Goal: Transaction & Acquisition: Book appointment/travel/reservation

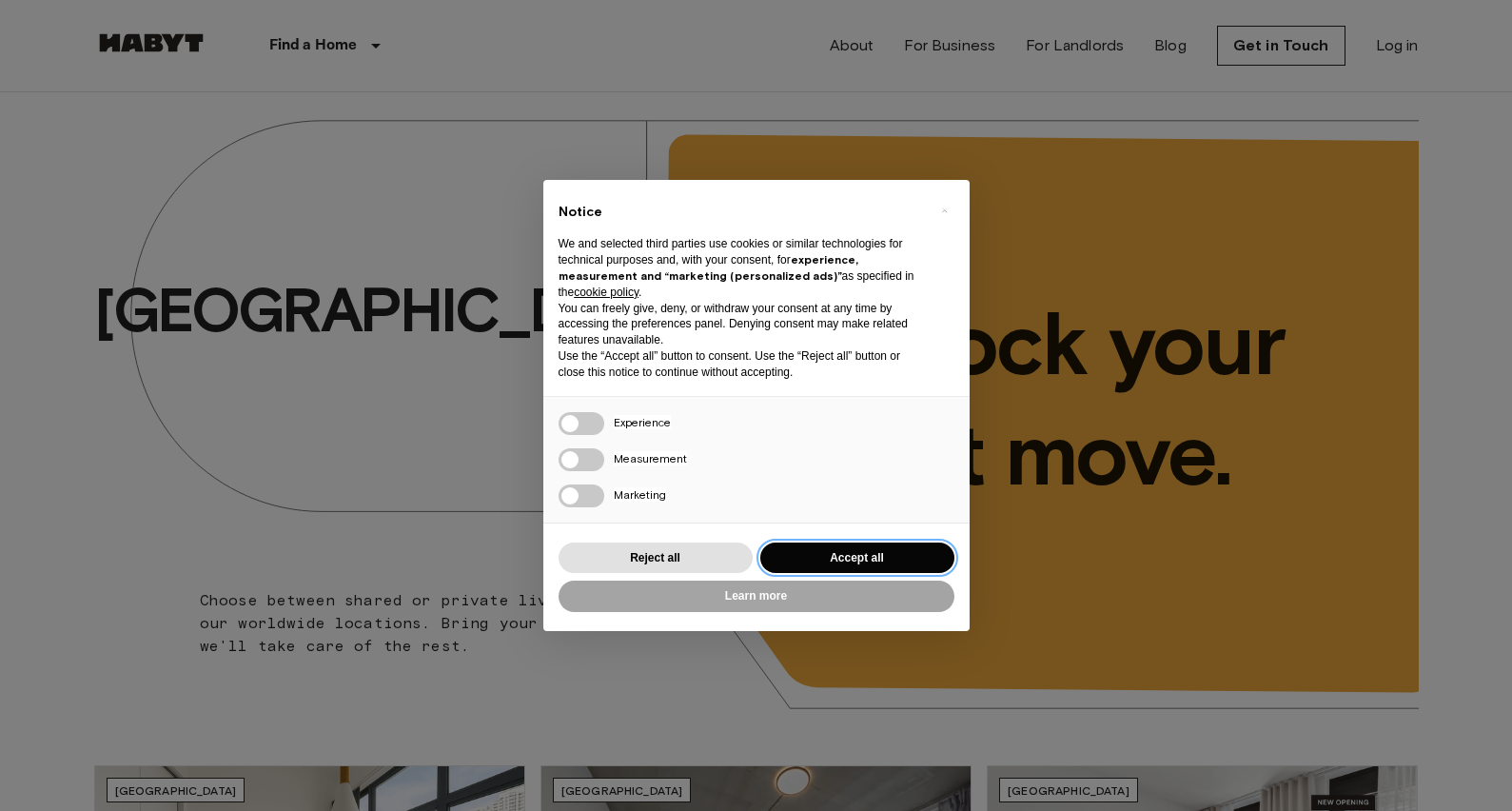
click at [839, 555] on button "Accept all" at bounding box center [857, 558] width 194 height 32
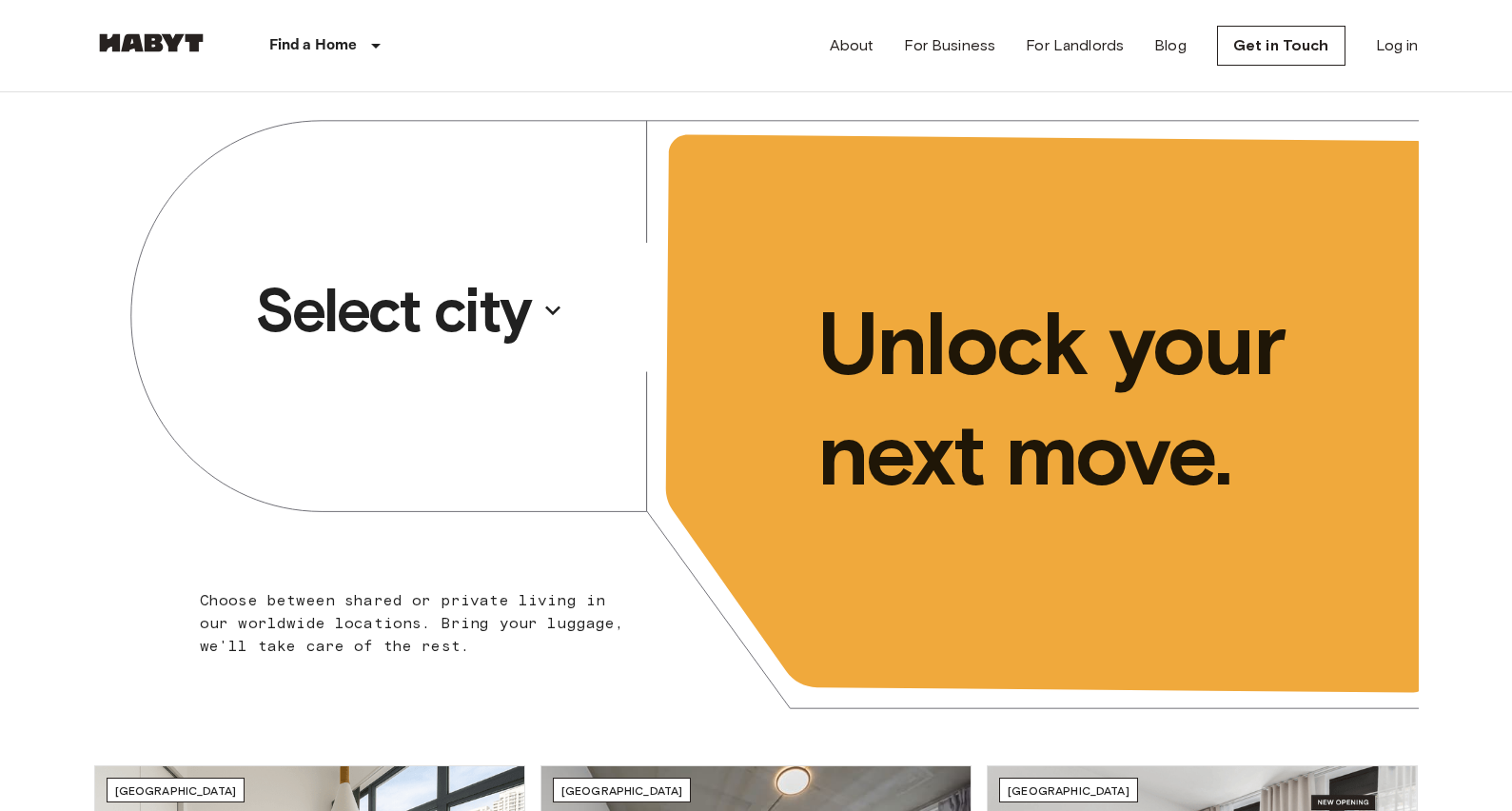
click at [407, 307] on p "Select city" at bounding box center [393, 310] width 276 height 76
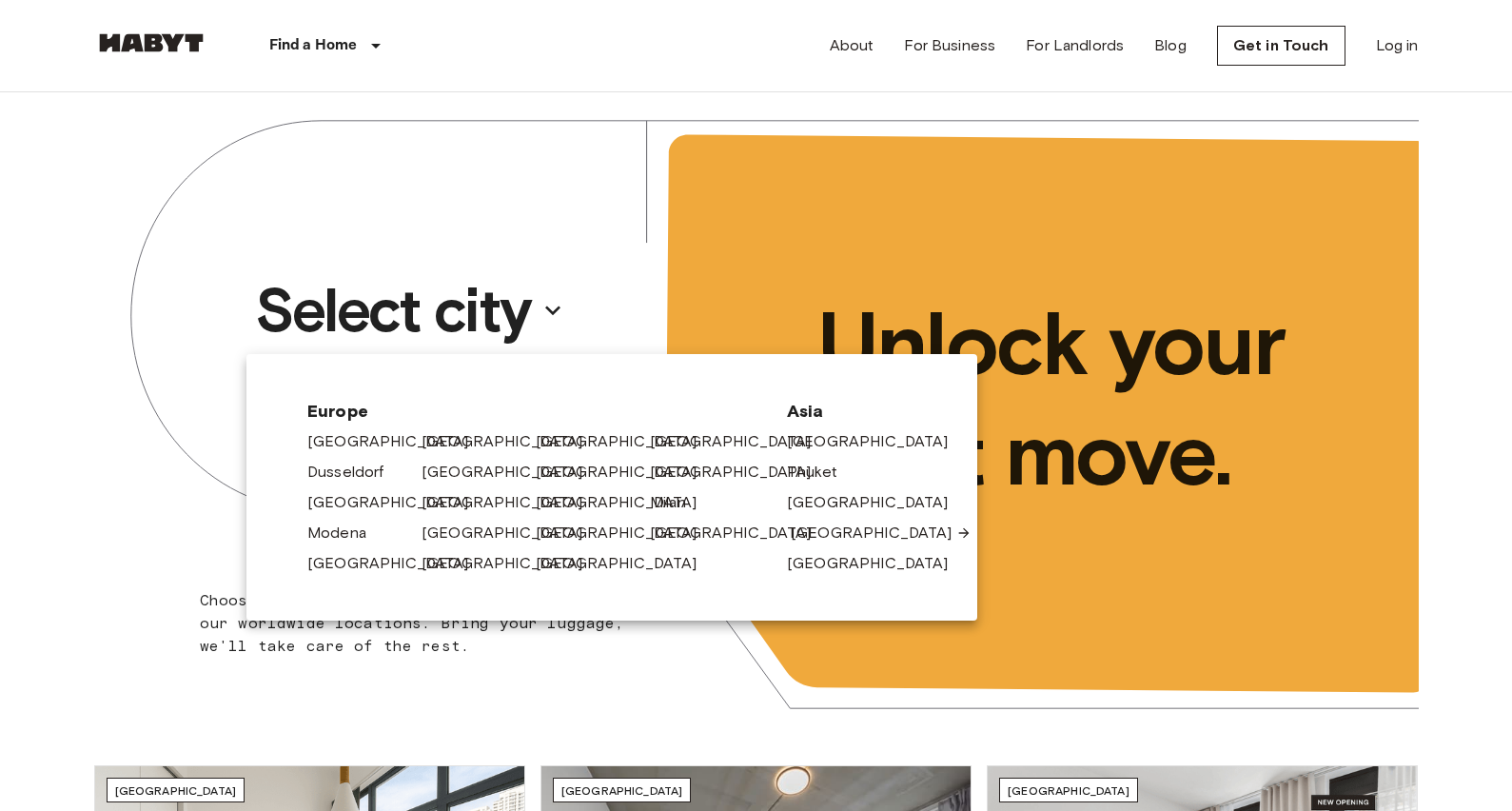
click at [843, 532] on link "[GEOGRAPHIC_DATA]" at bounding box center [881, 533] width 181 height 23
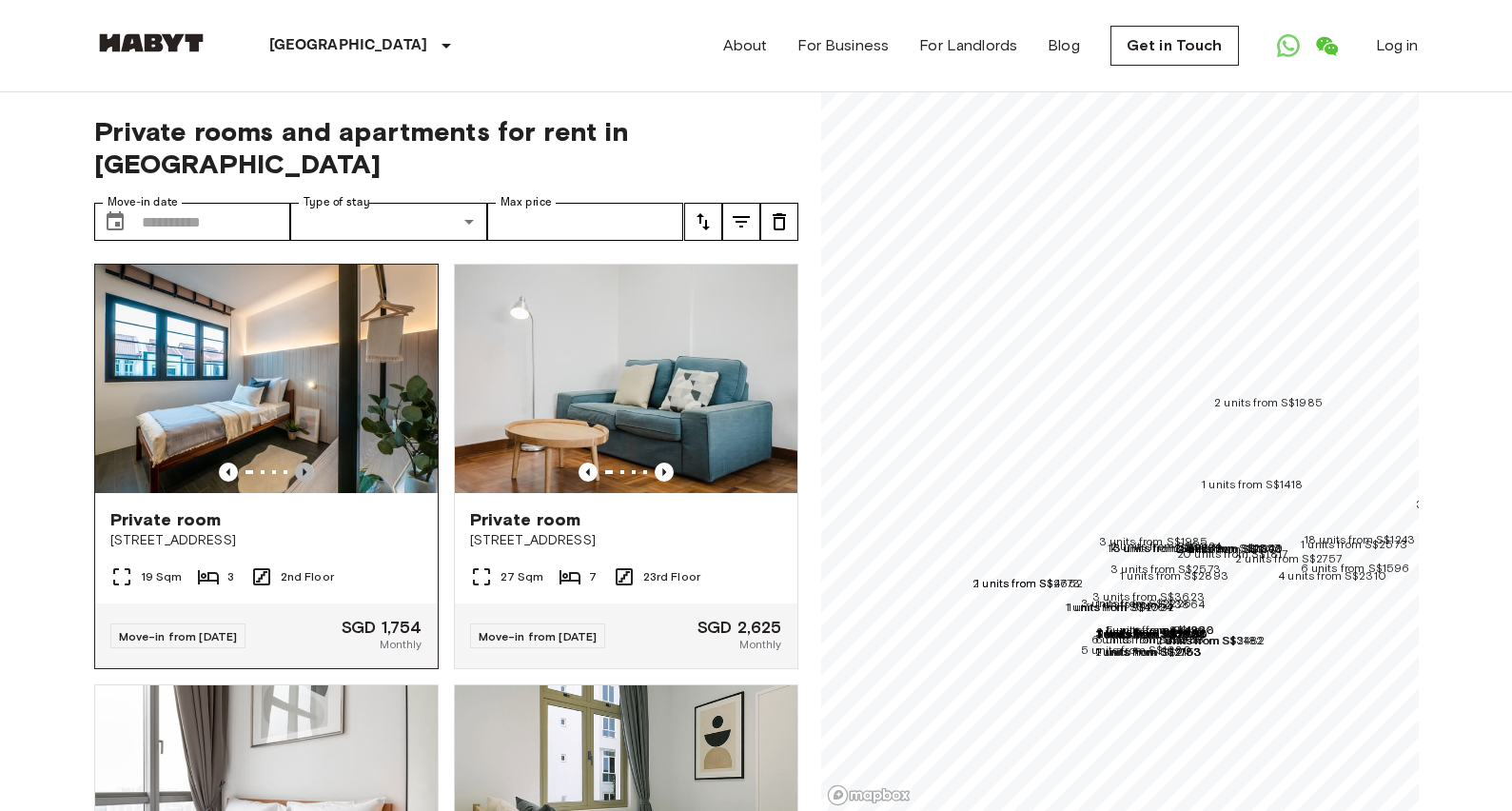
click at [303, 462] on icon "Previous image" at bounding box center [305, 472] width 19 height 19
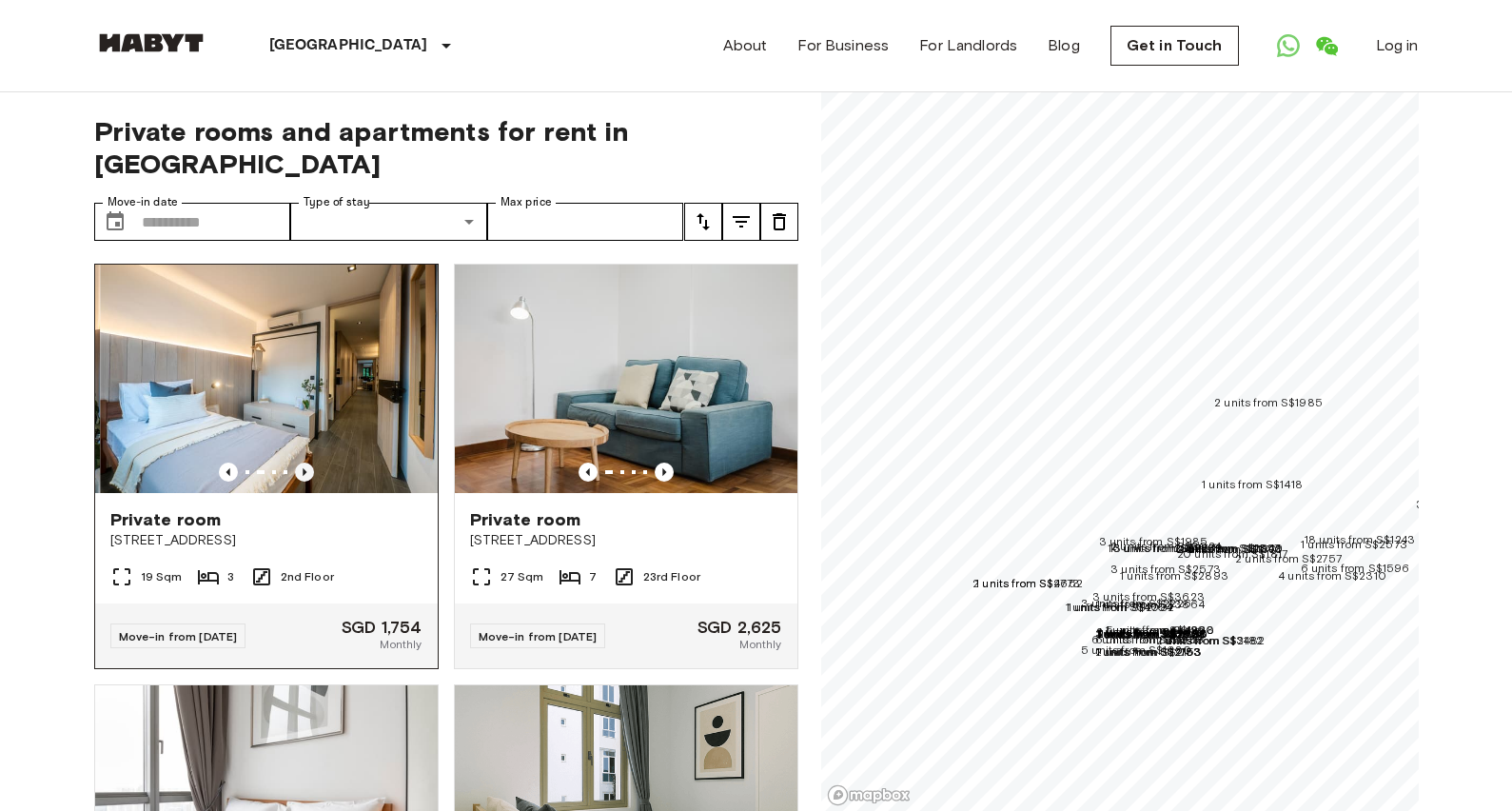
click at [303, 462] on icon "Previous image" at bounding box center [305, 472] width 19 height 19
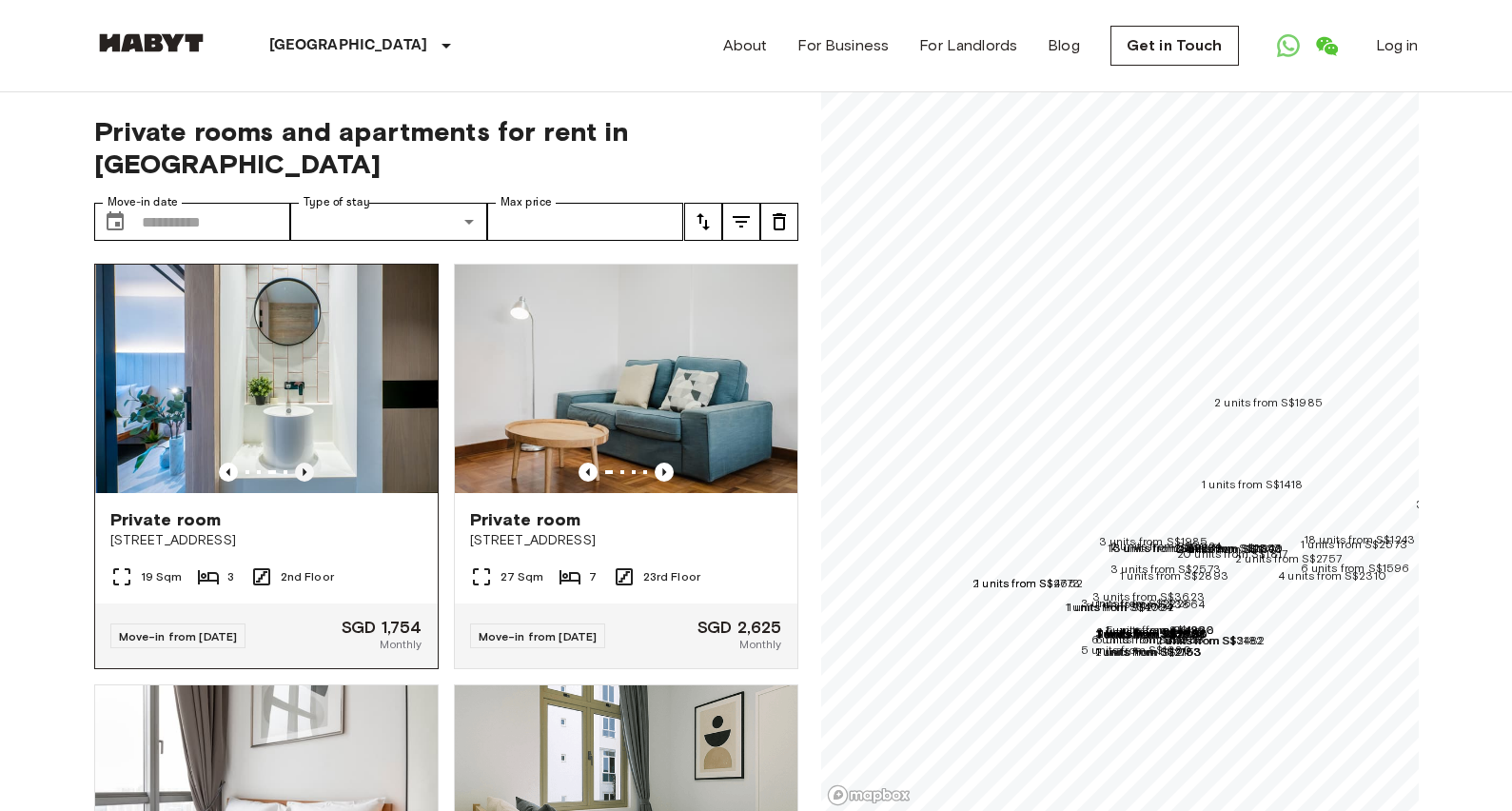
click at [303, 462] on icon "Previous image" at bounding box center [305, 472] width 19 height 19
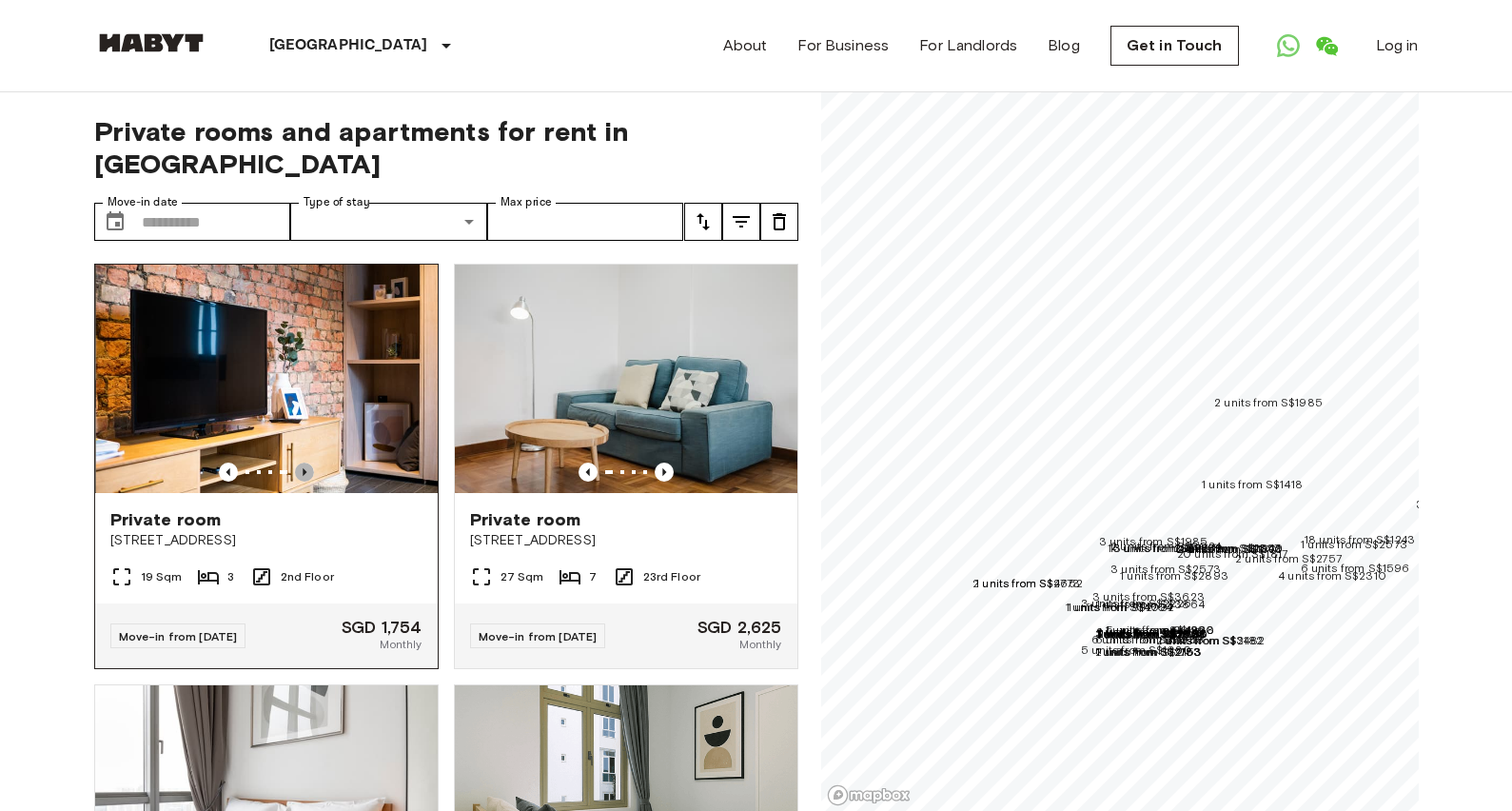
click at [303, 462] on icon "Previous image" at bounding box center [305, 472] width 19 height 19
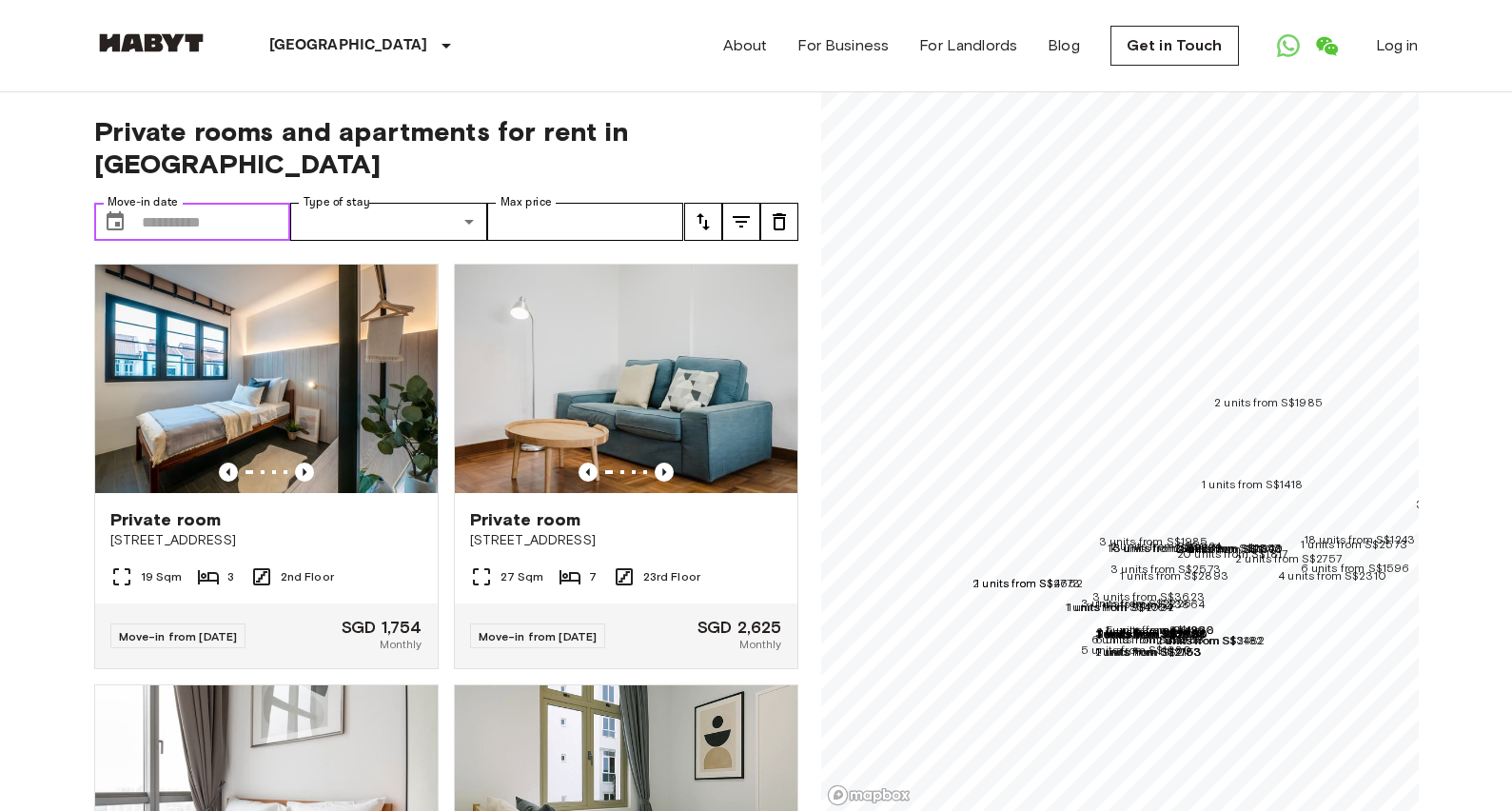
click at [199, 203] on input "Move-in date" at bounding box center [216, 222] width 149 height 38
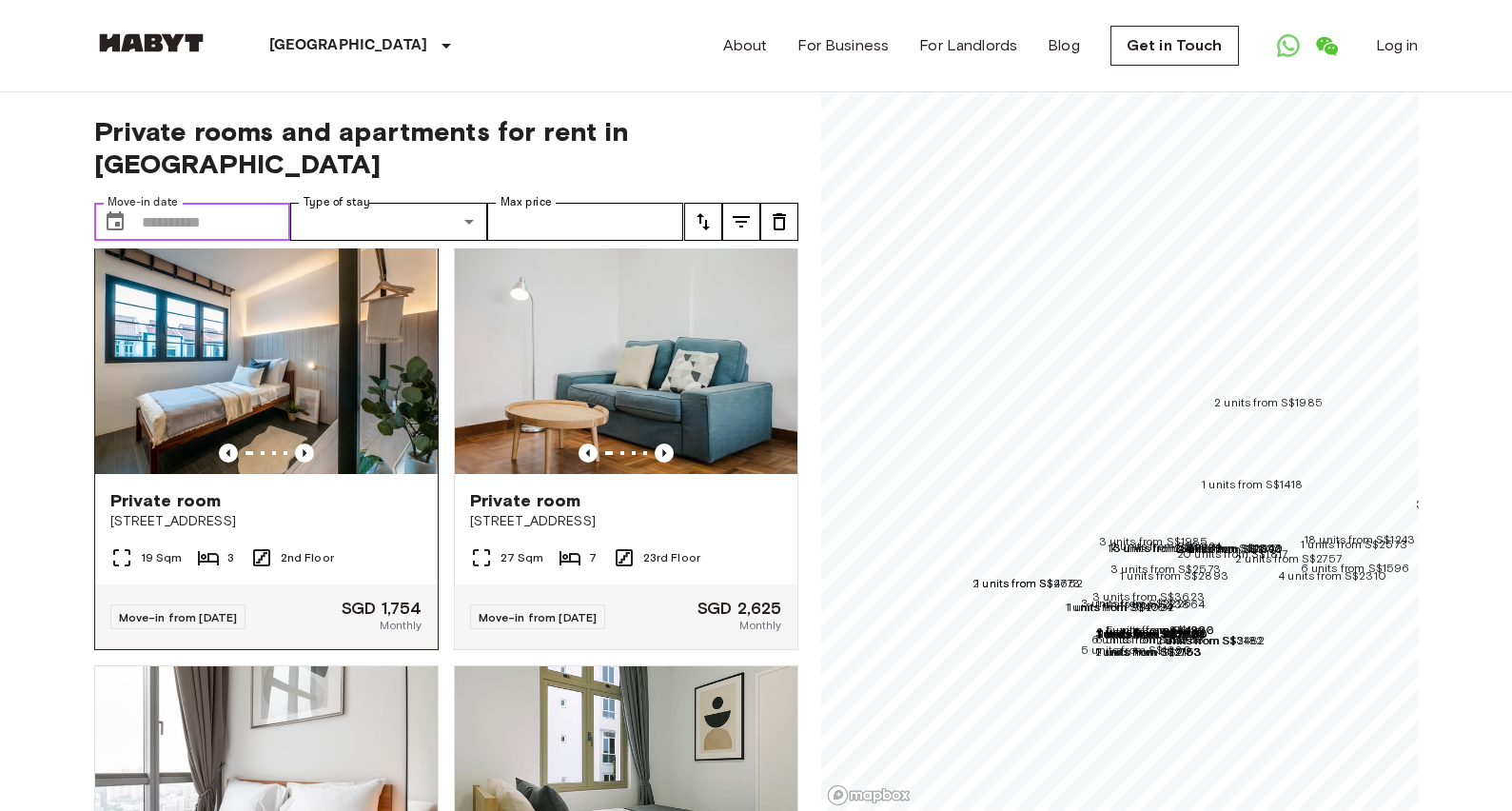
scroll to position [14, 0]
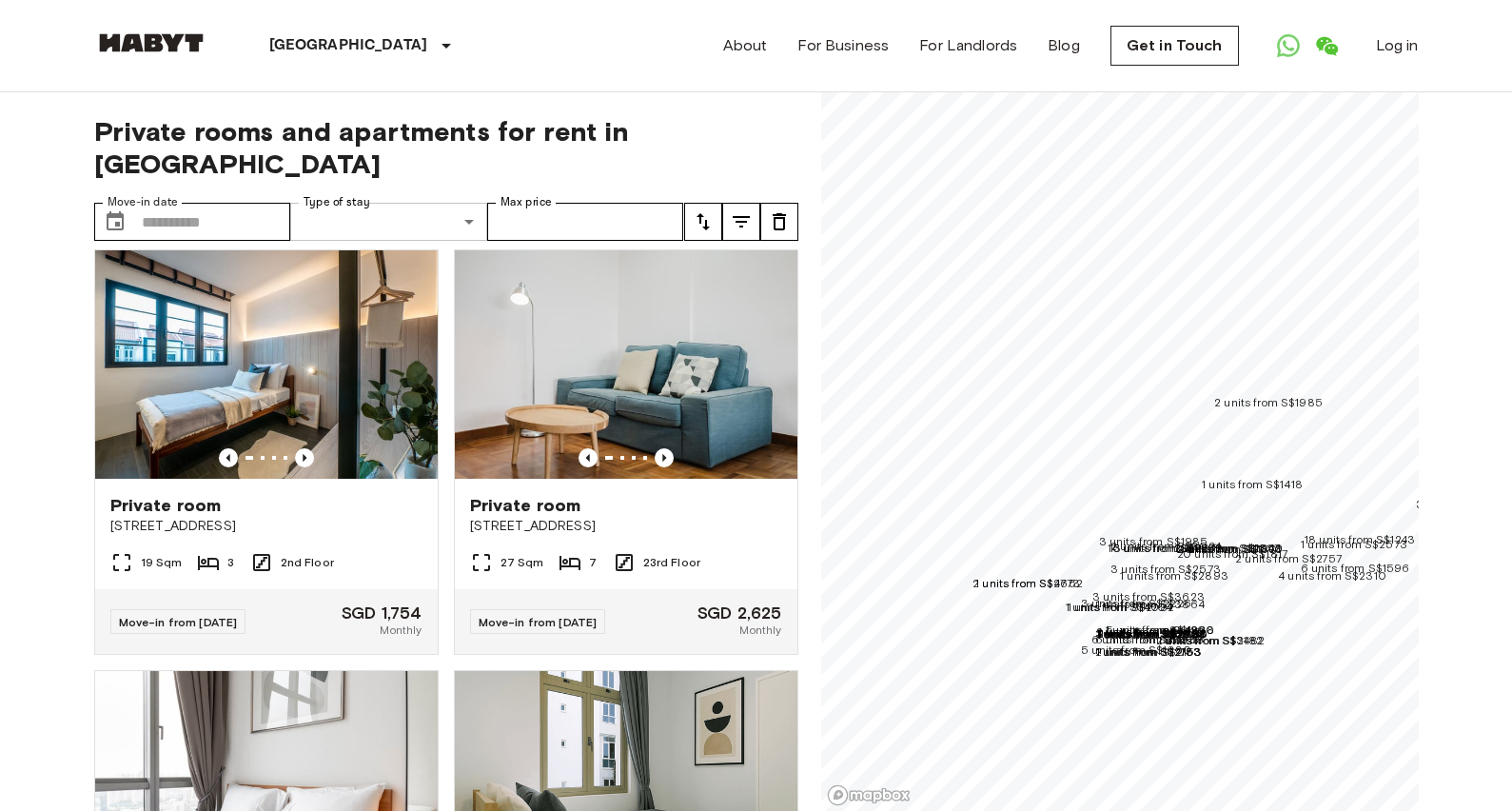
type input "******"
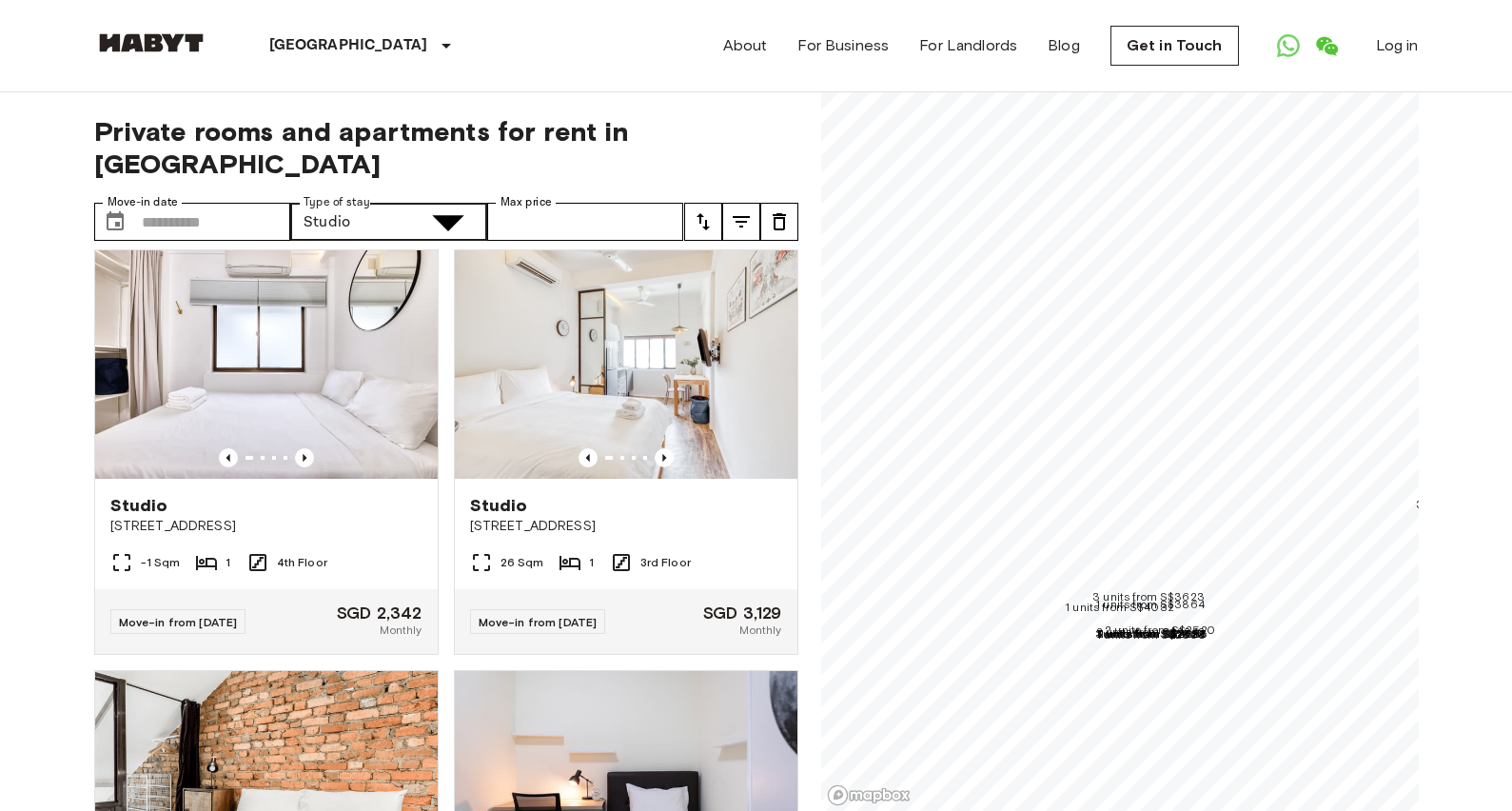
click at [501, 542] on div at bounding box center [756, 405] width 1512 height 811
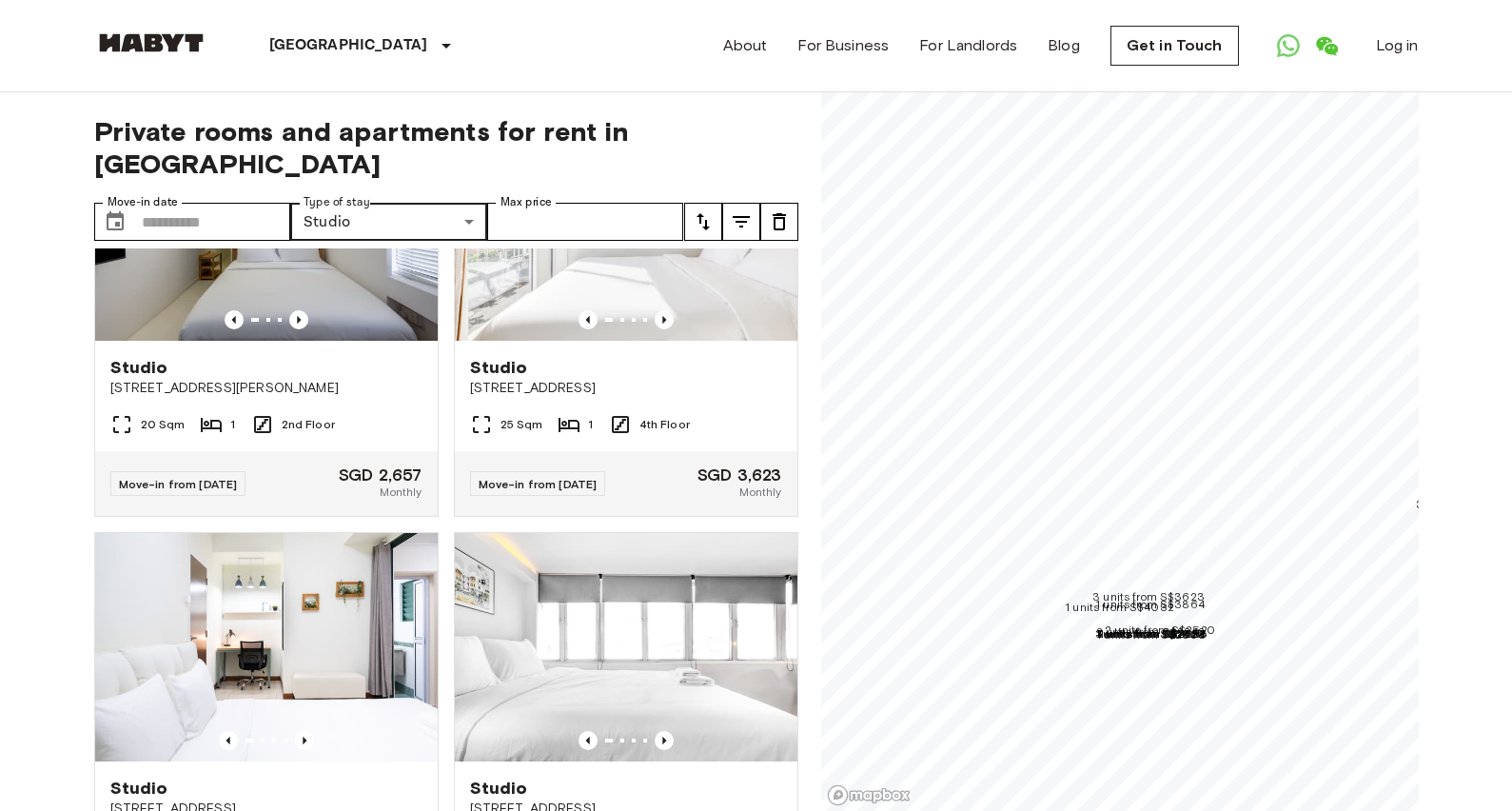
drag, startPoint x: 389, startPoint y: 386, endPoint x: 391, endPoint y: 348, distance: 38.1
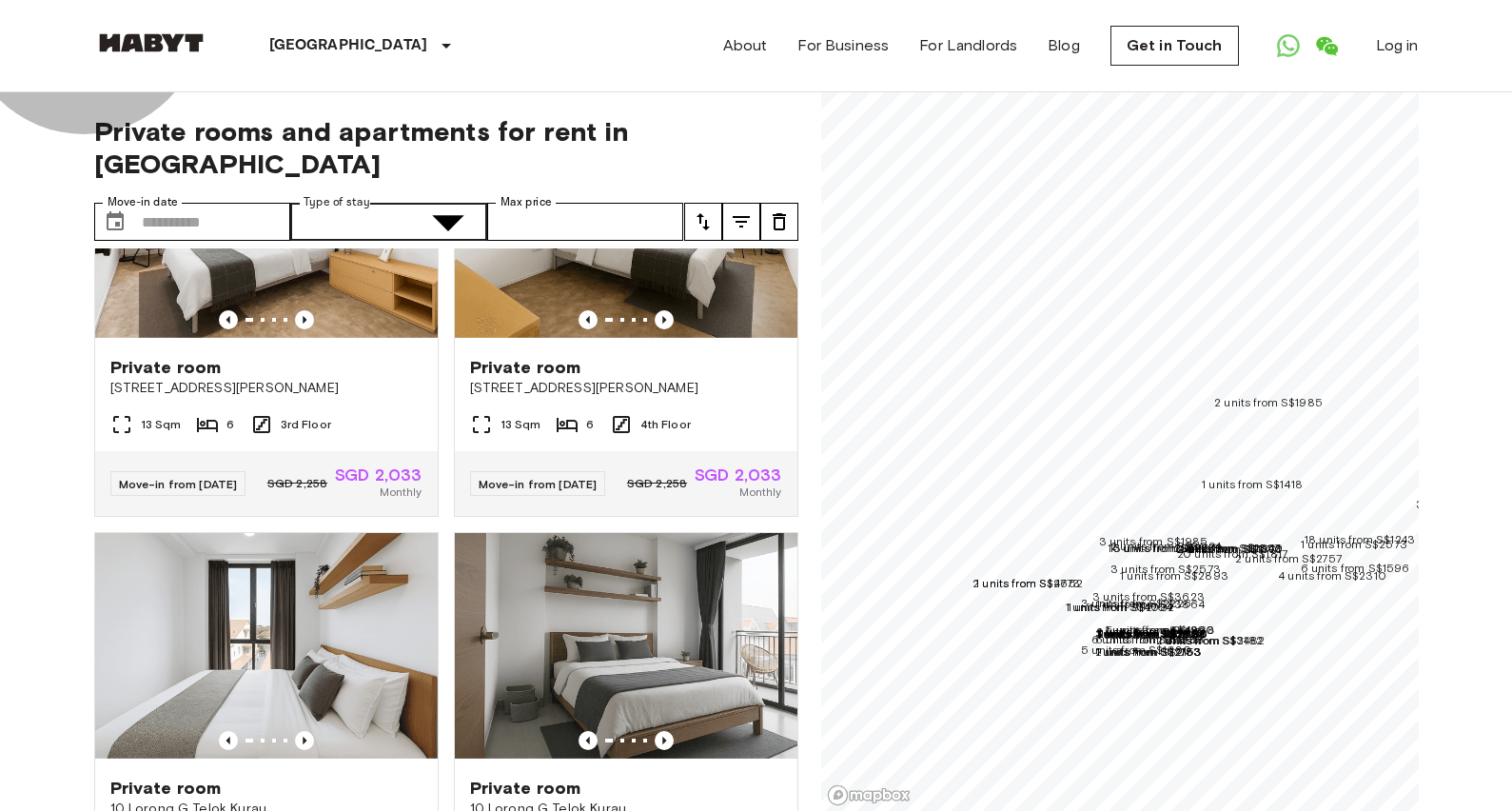
type input "**********"
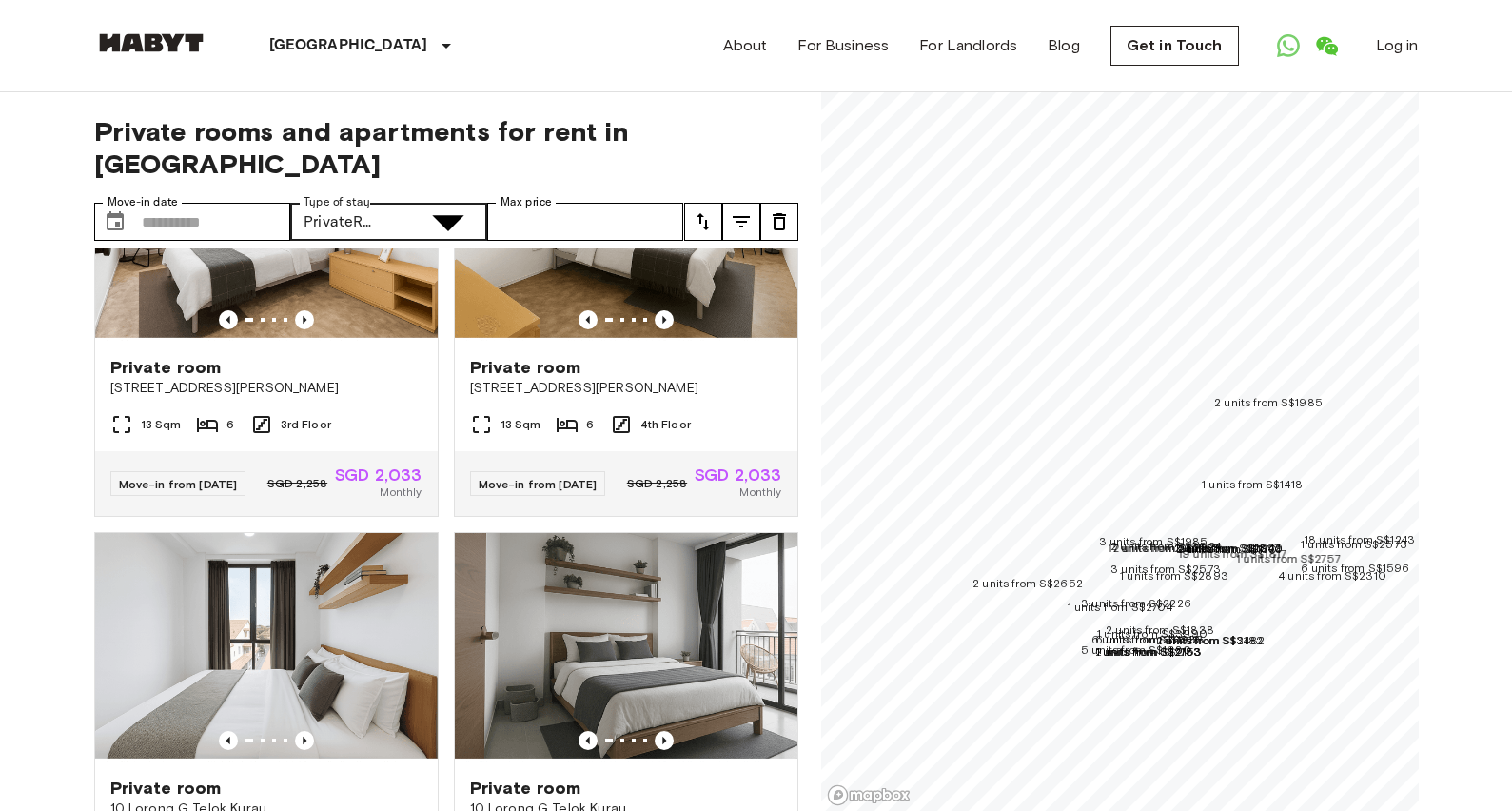
click at [390, 190] on div at bounding box center [756, 405] width 1512 height 811
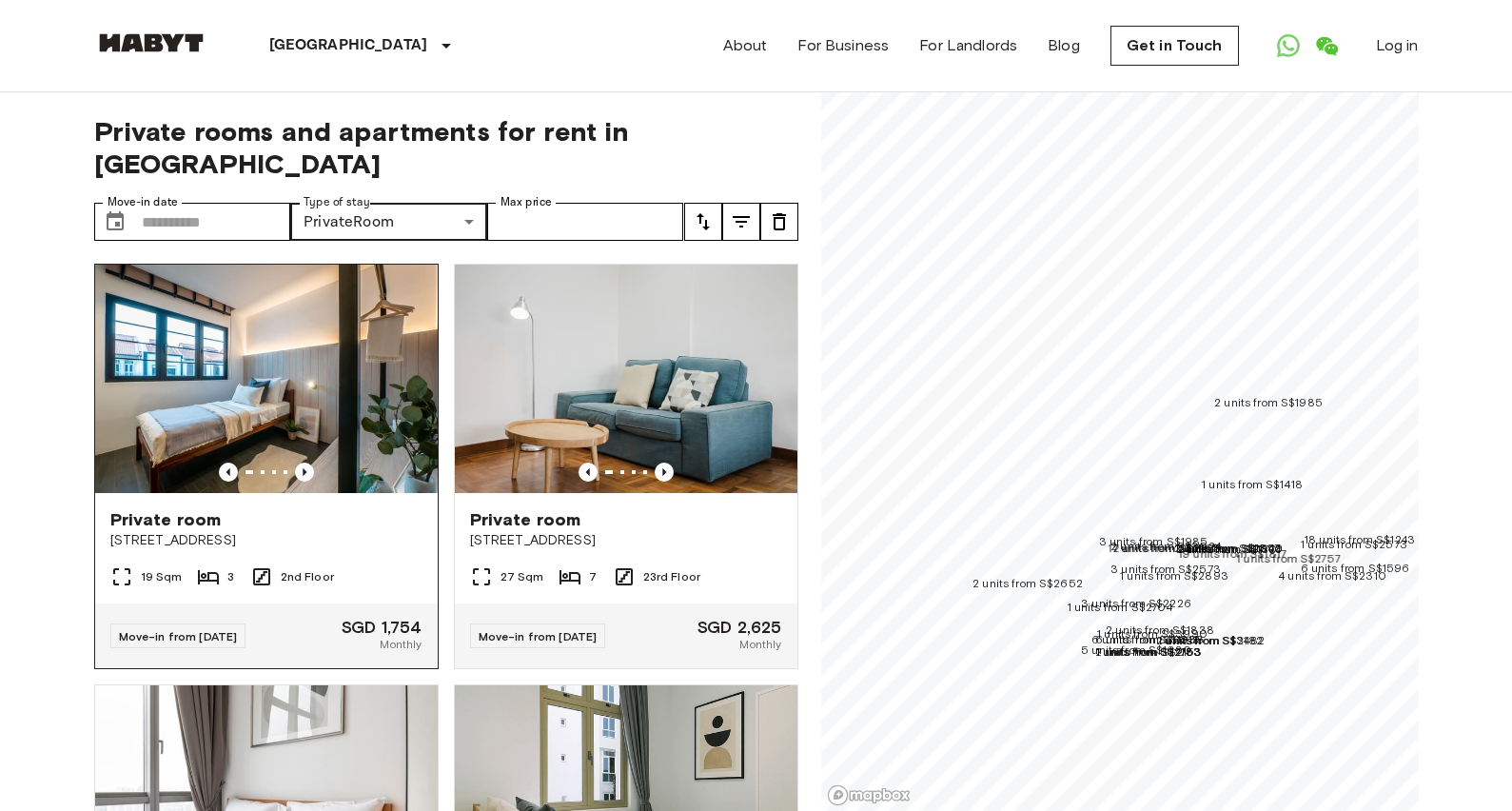
click at [345, 357] on img at bounding box center [266, 378] width 343 height 228
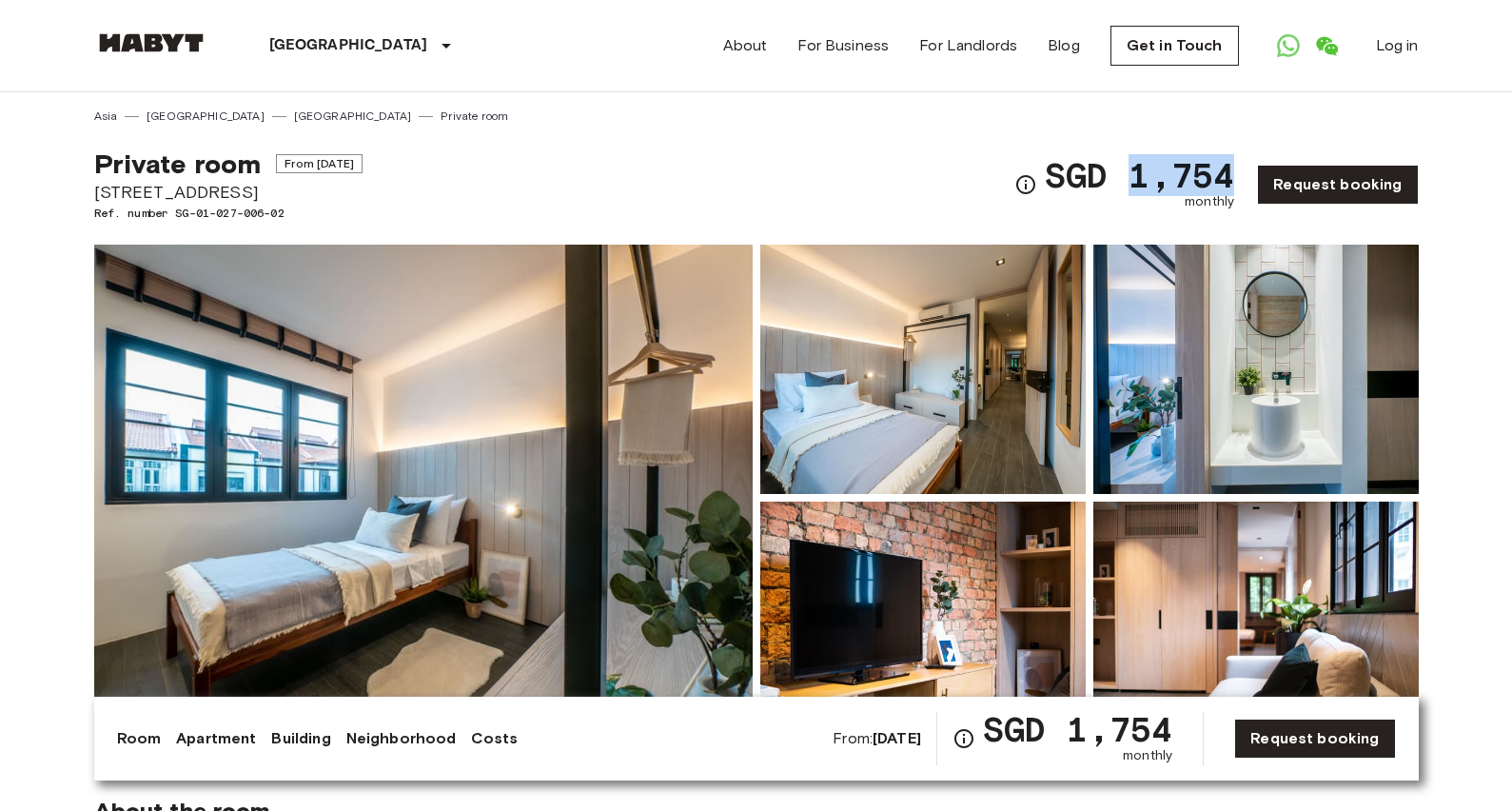
drag, startPoint x: 1133, startPoint y: 180, endPoint x: 1236, endPoint y: 178, distance: 103.0
click at [1234, 178] on span "SGD 1,754" at bounding box center [1139, 175] width 189 height 34
copy span "1,754"
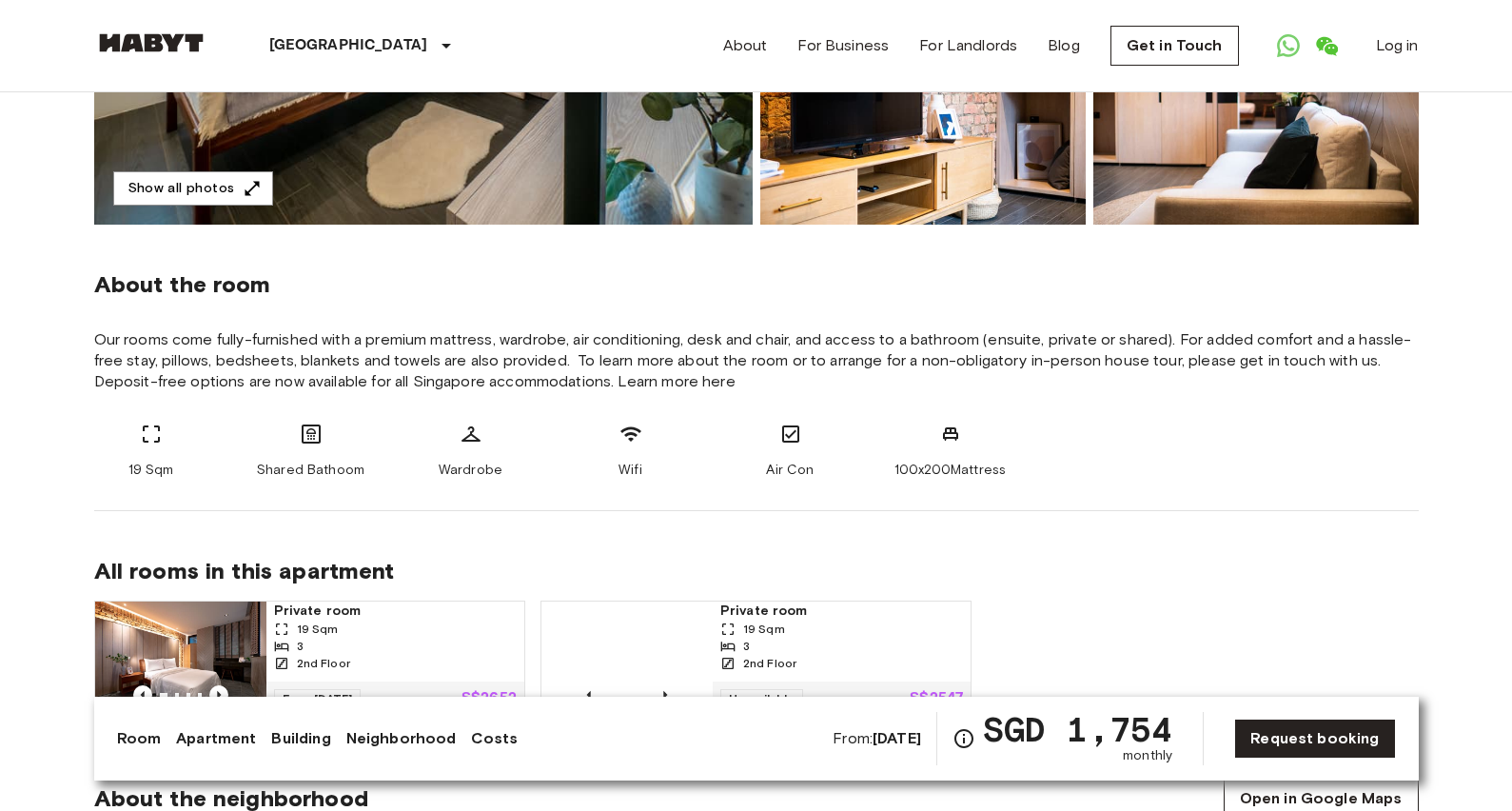
scroll to position [695, 0]
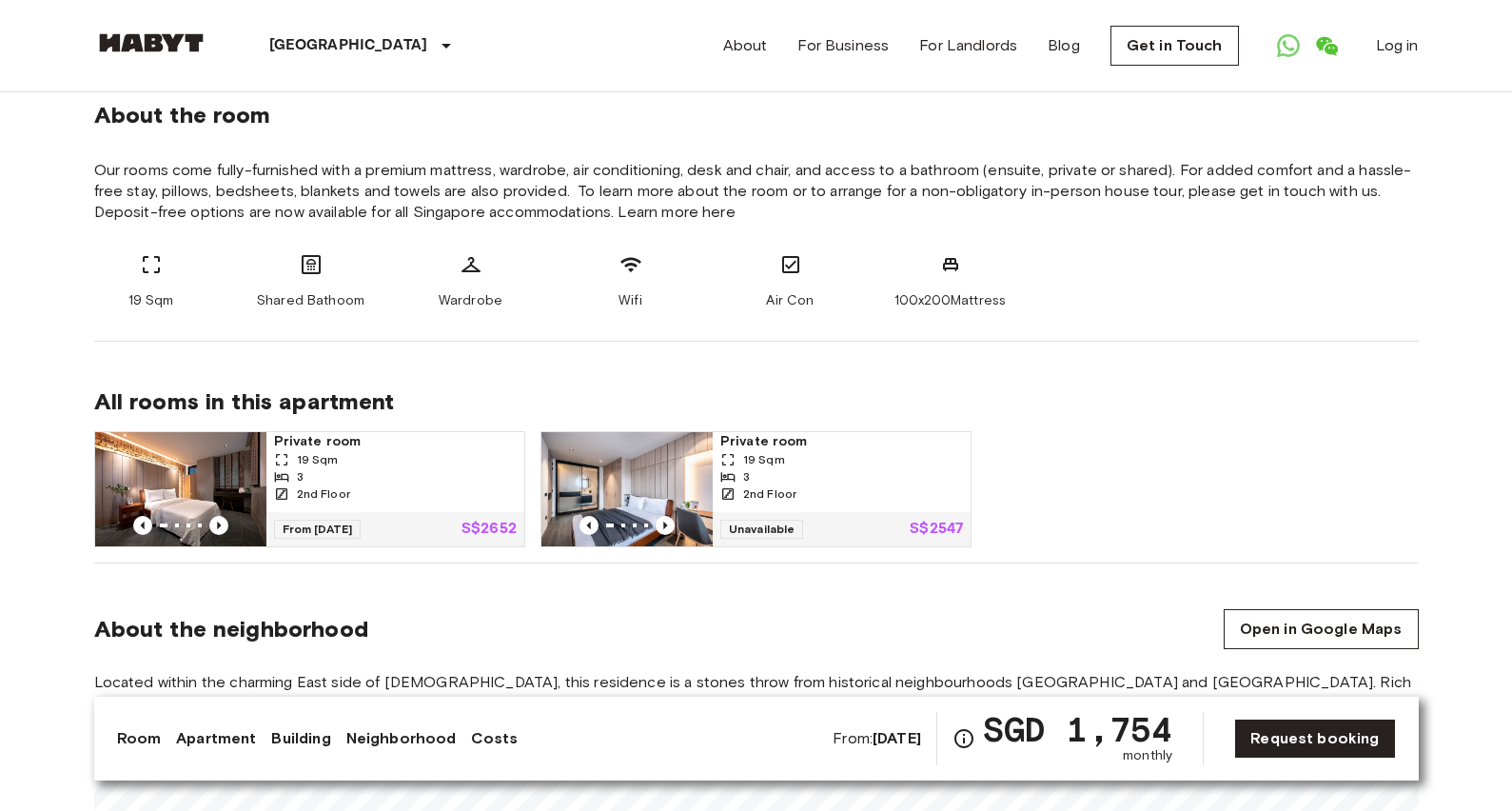
click at [312, 307] on span "Shared Bathoom" at bounding box center [310, 301] width 108 height 19
click at [340, 306] on span "Shared Bathoom" at bounding box center [310, 301] width 108 height 19
click at [219, 523] on icon "Previous image" at bounding box center [219, 525] width 19 height 19
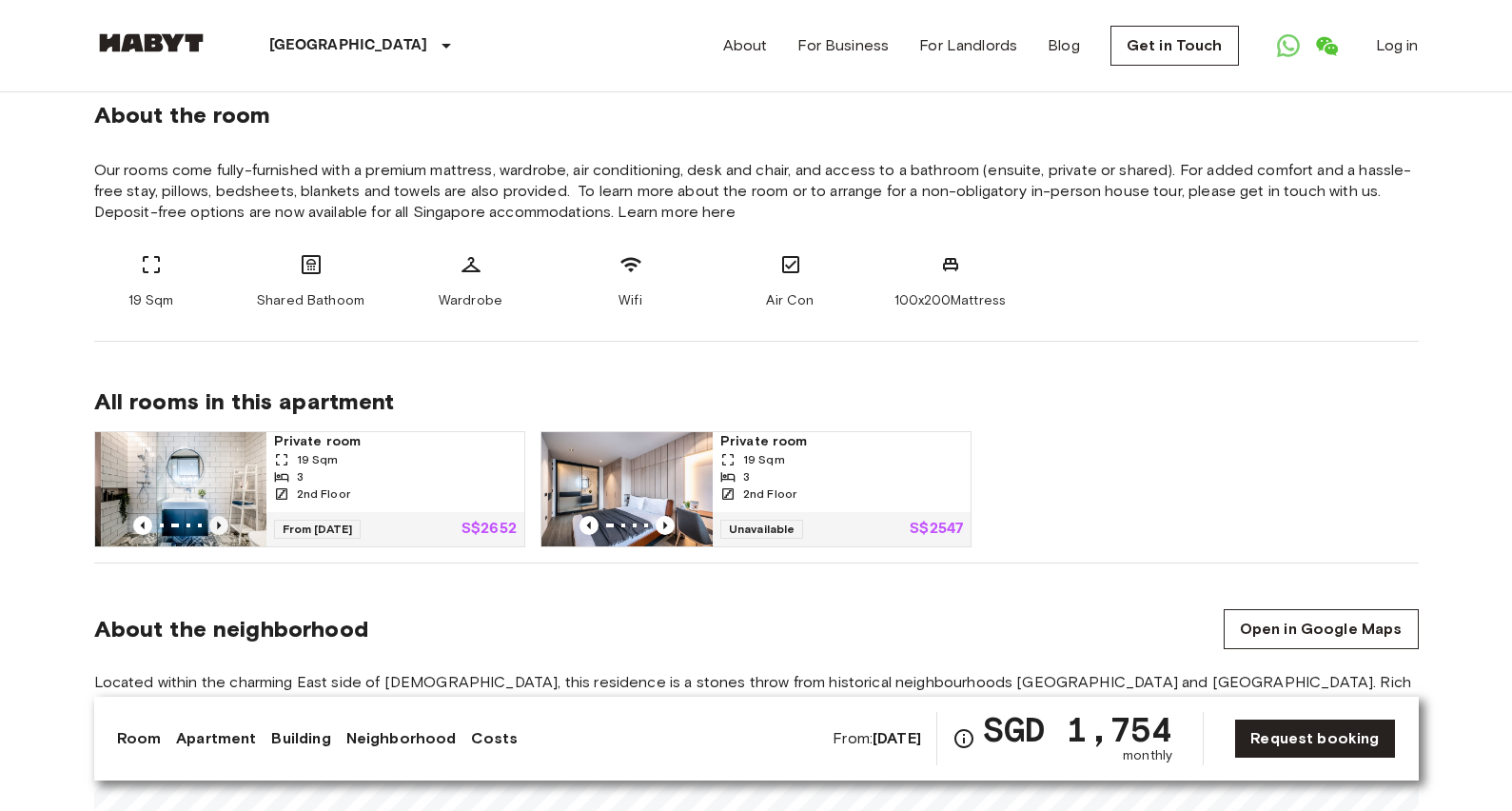
click at [219, 523] on icon "Previous image" at bounding box center [219, 525] width 4 height 8
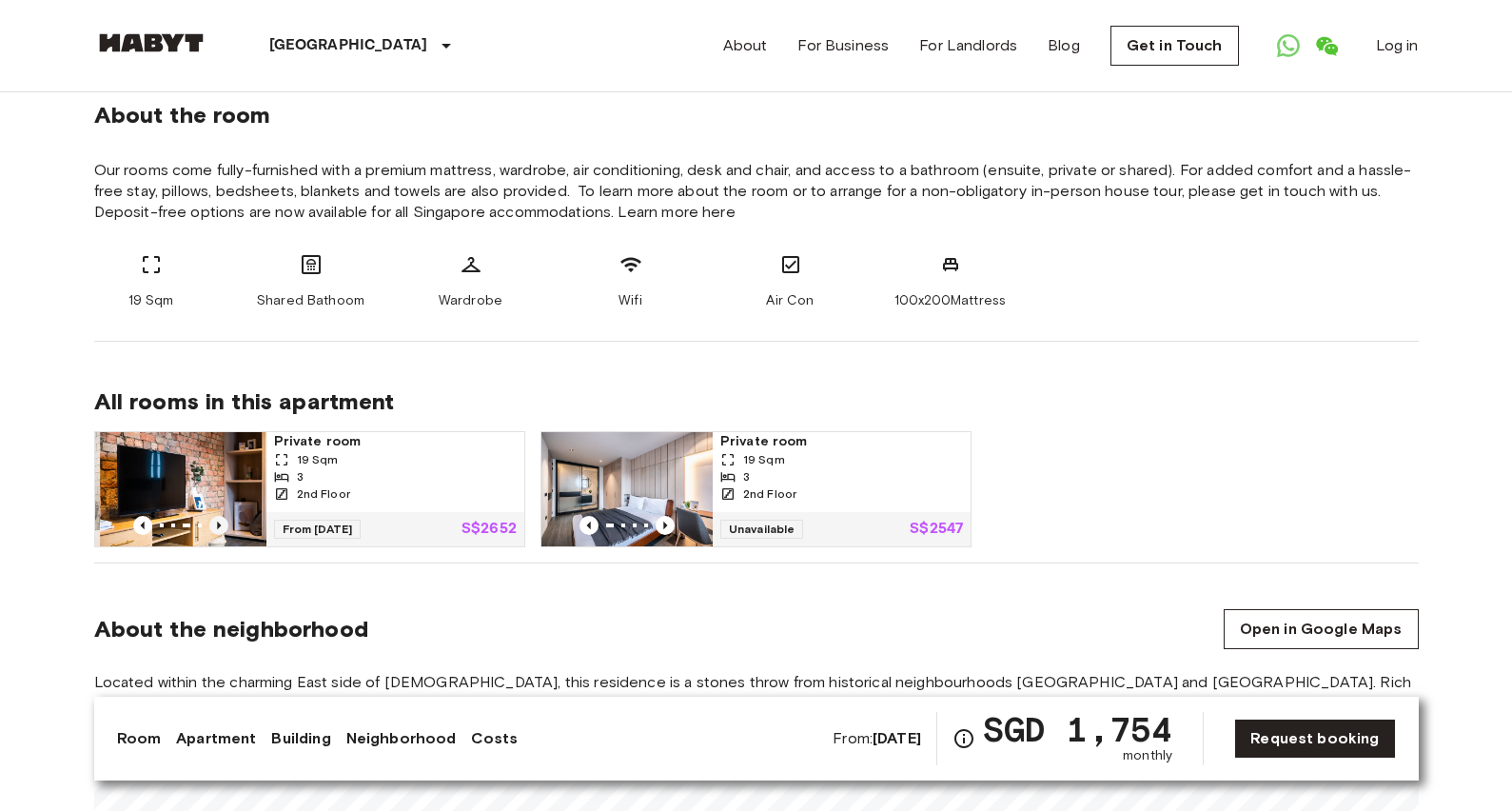
click at [219, 523] on icon "Previous image" at bounding box center [219, 525] width 4 height 8
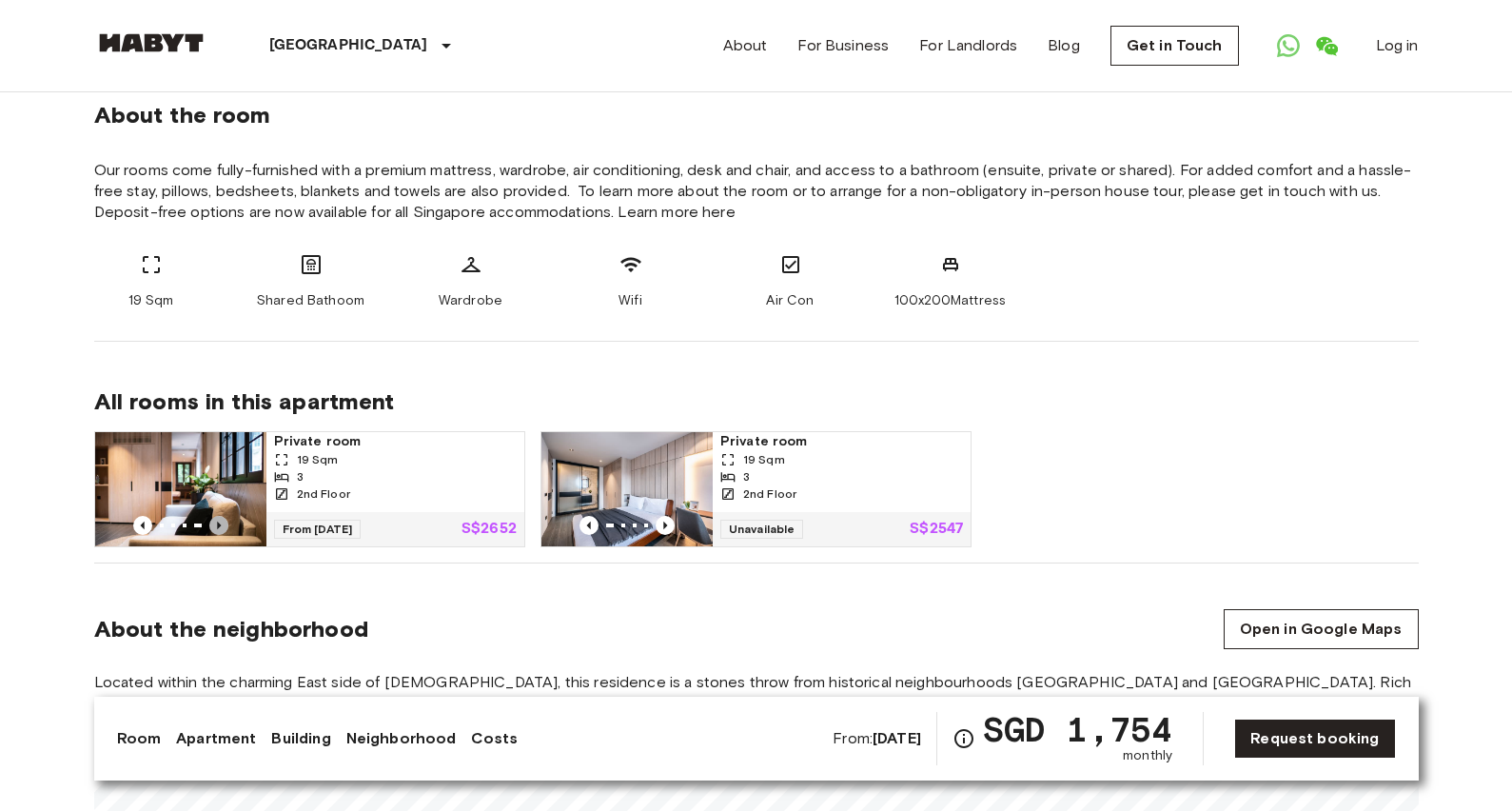
click at [219, 523] on icon "Previous image" at bounding box center [219, 525] width 4 height 8
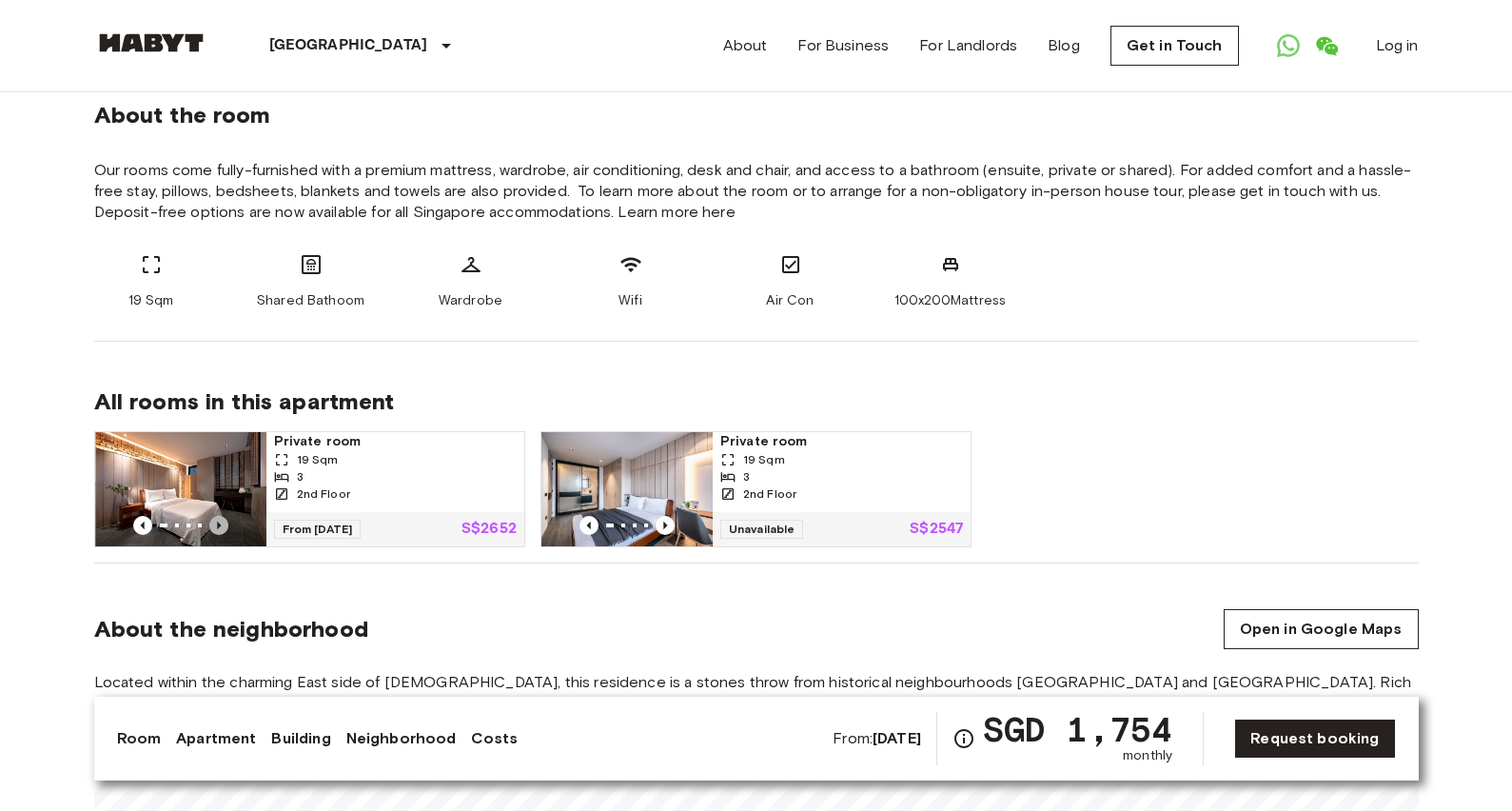
click at [219, 523] on icon "Previous image" at bounding box center [219, 525] width 4 height 8
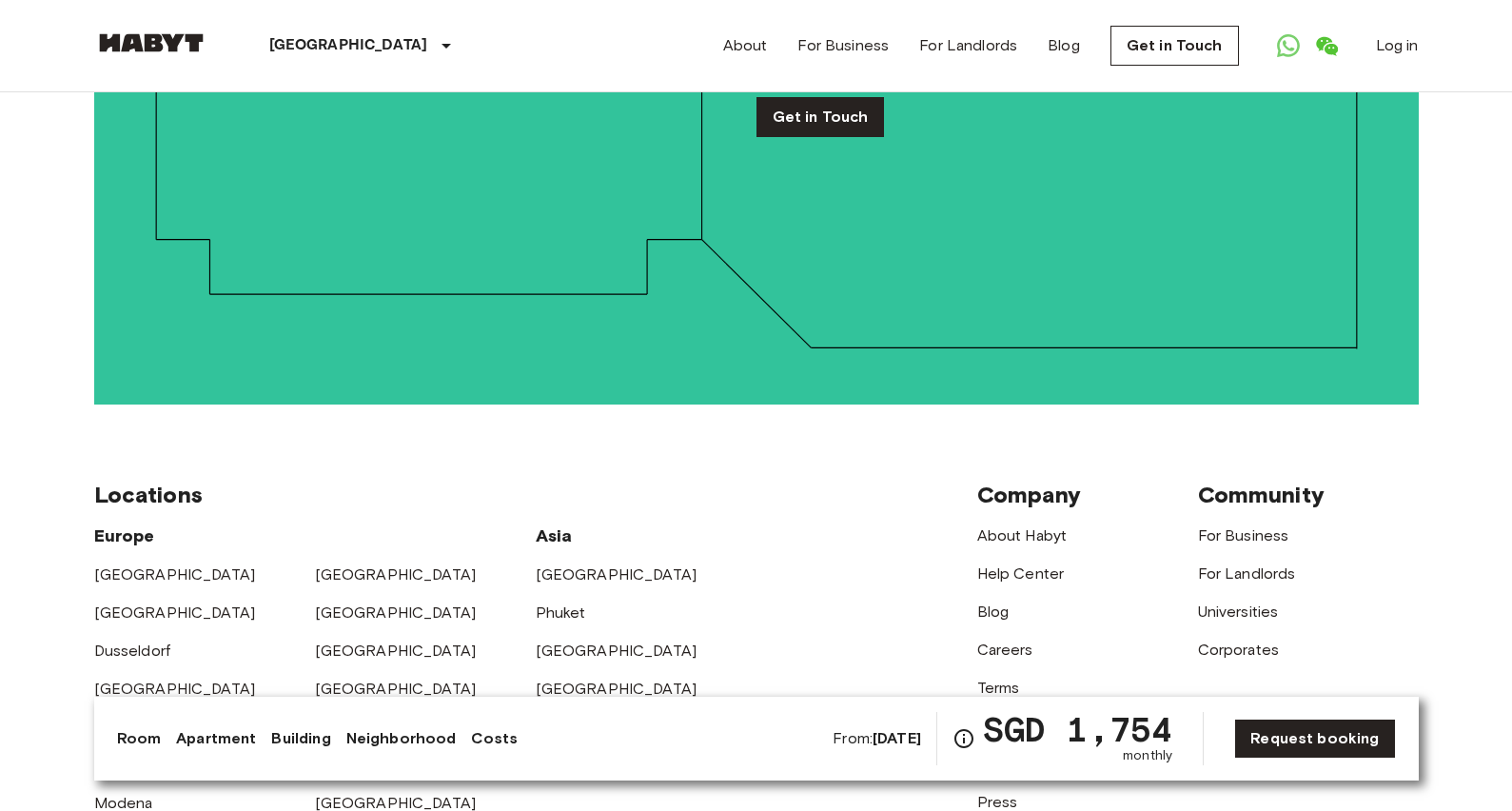
scroll to position [4077, 0]
